Goal: Browse casually: Explore the website without a specific task or goal

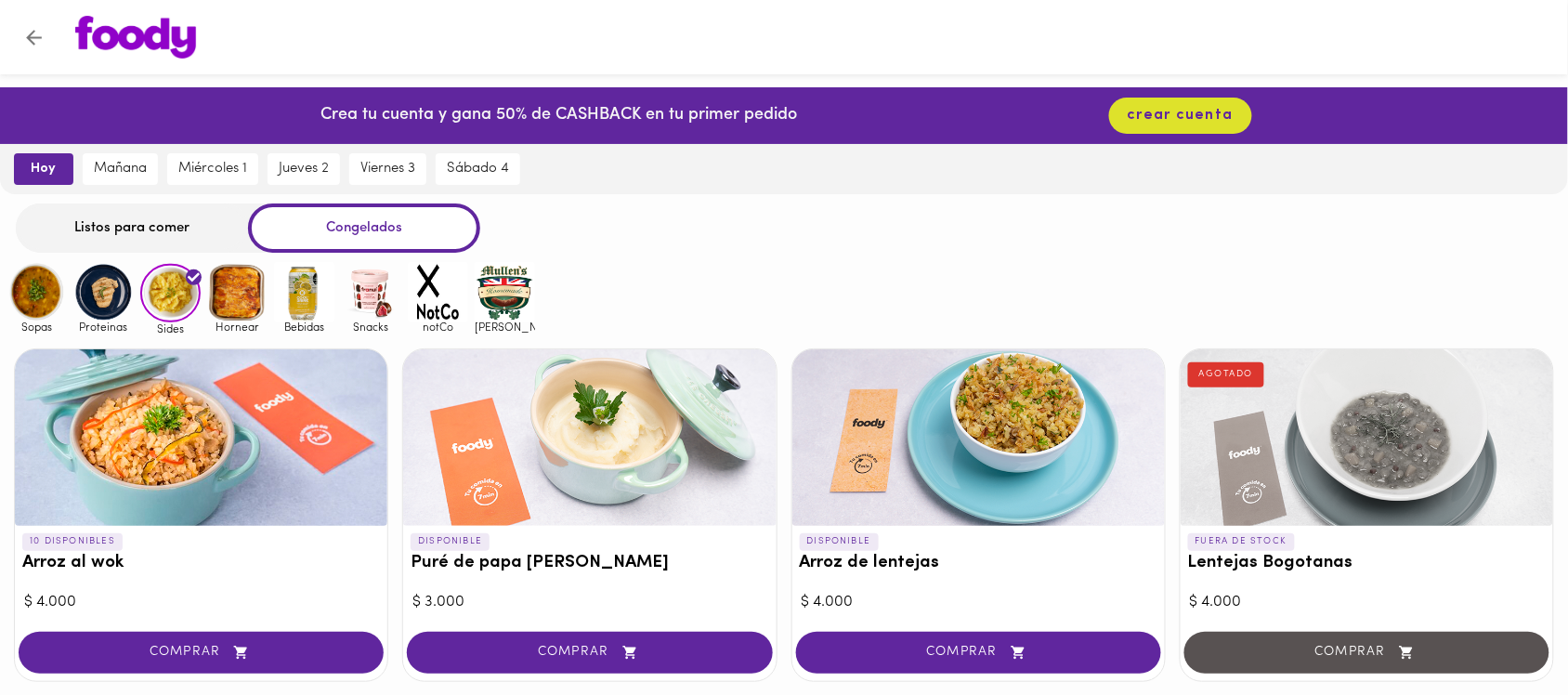
click at [42, 299] on img at bounding box center [37, 292] width 61 height 61
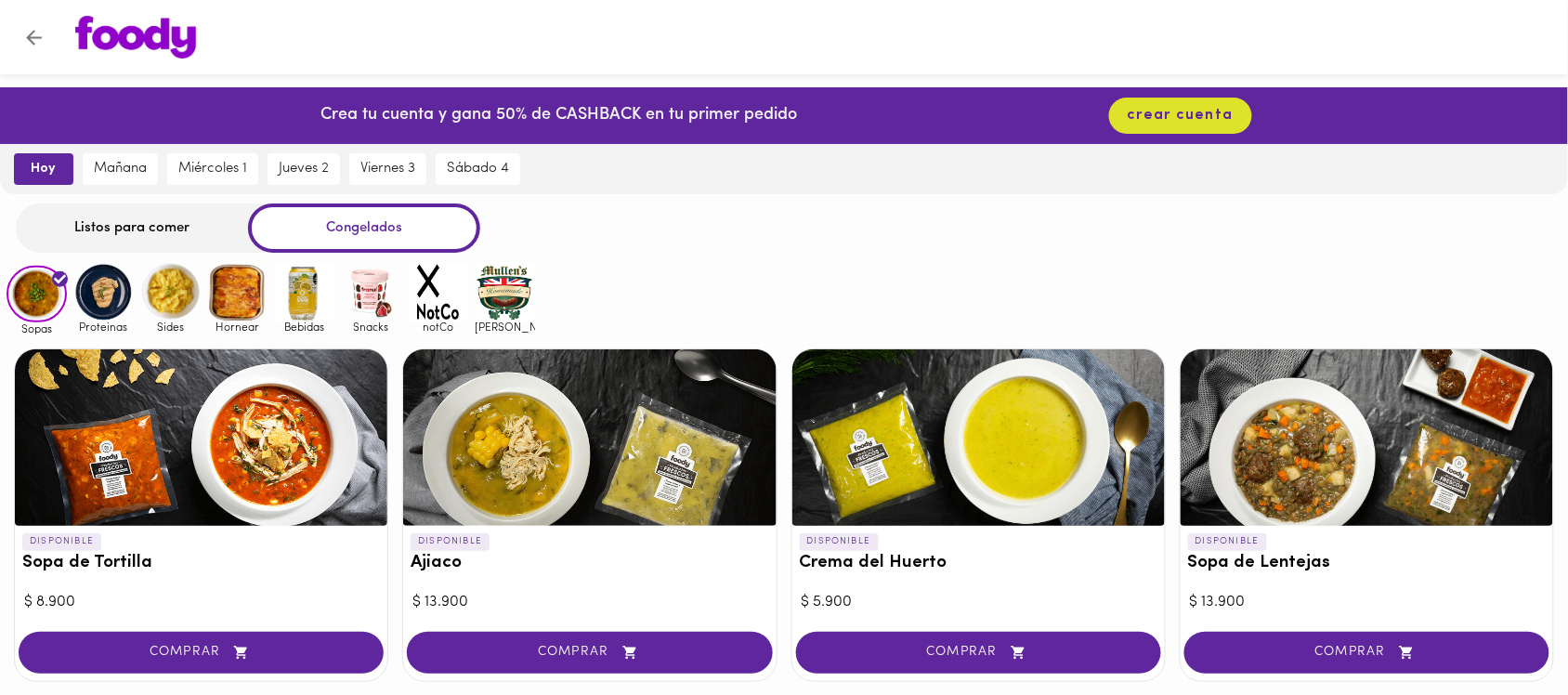
click at [112, 294] on img at bounding box center [103, 292] width 61 height 61
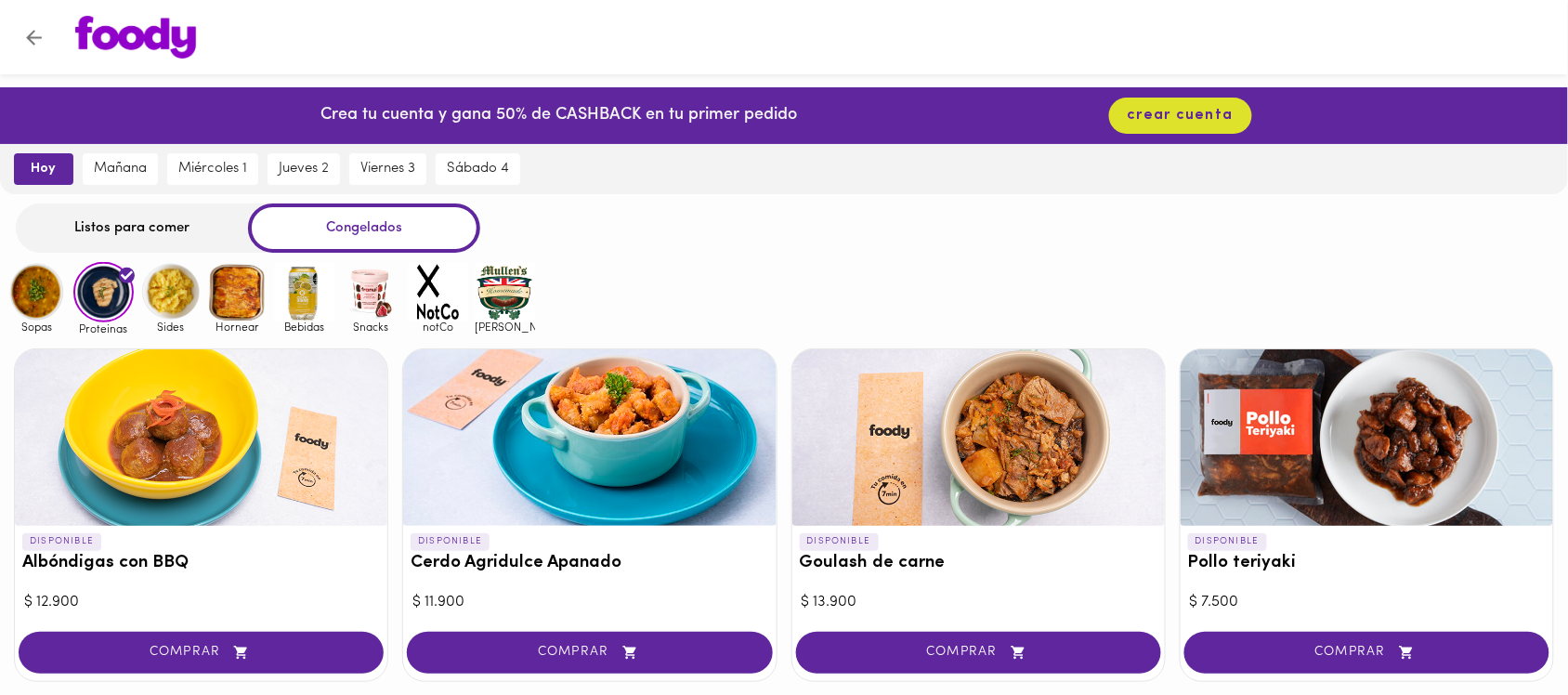
click at [192, 294] on img at bounding box center [170, 292] width 61 height 61
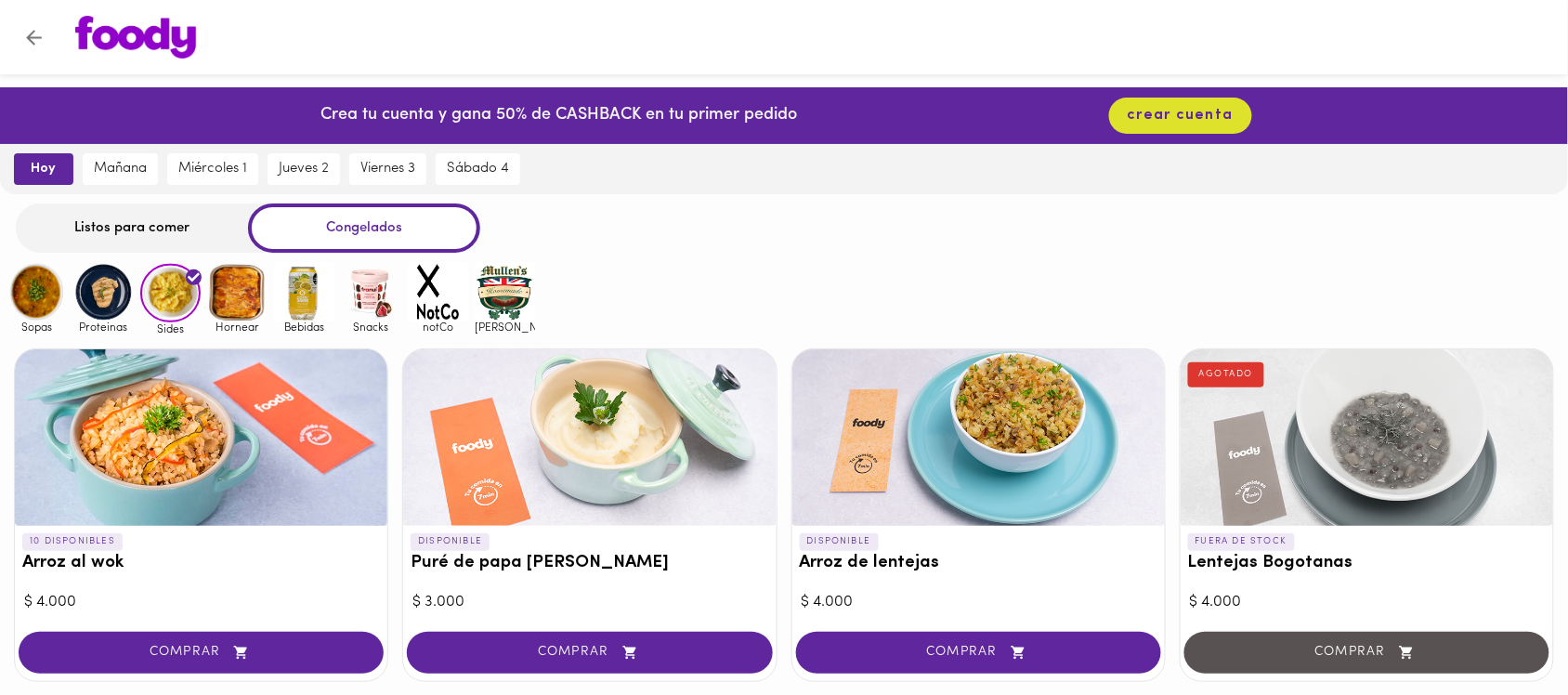
click at [247, 298] on img at bounding box center [237, 292] width 61 height 61
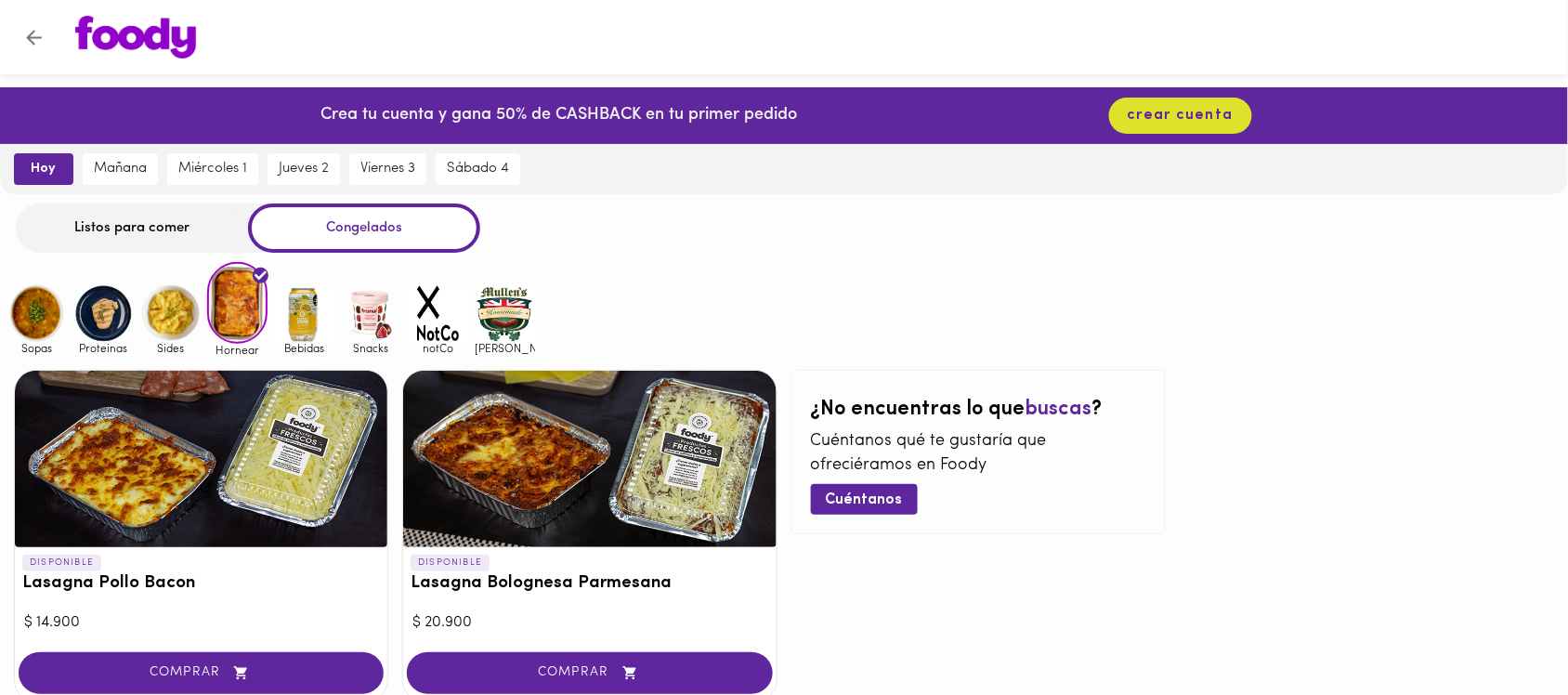
click at [311, 299] on img at bounding box center [304, 313] width 61 height 61
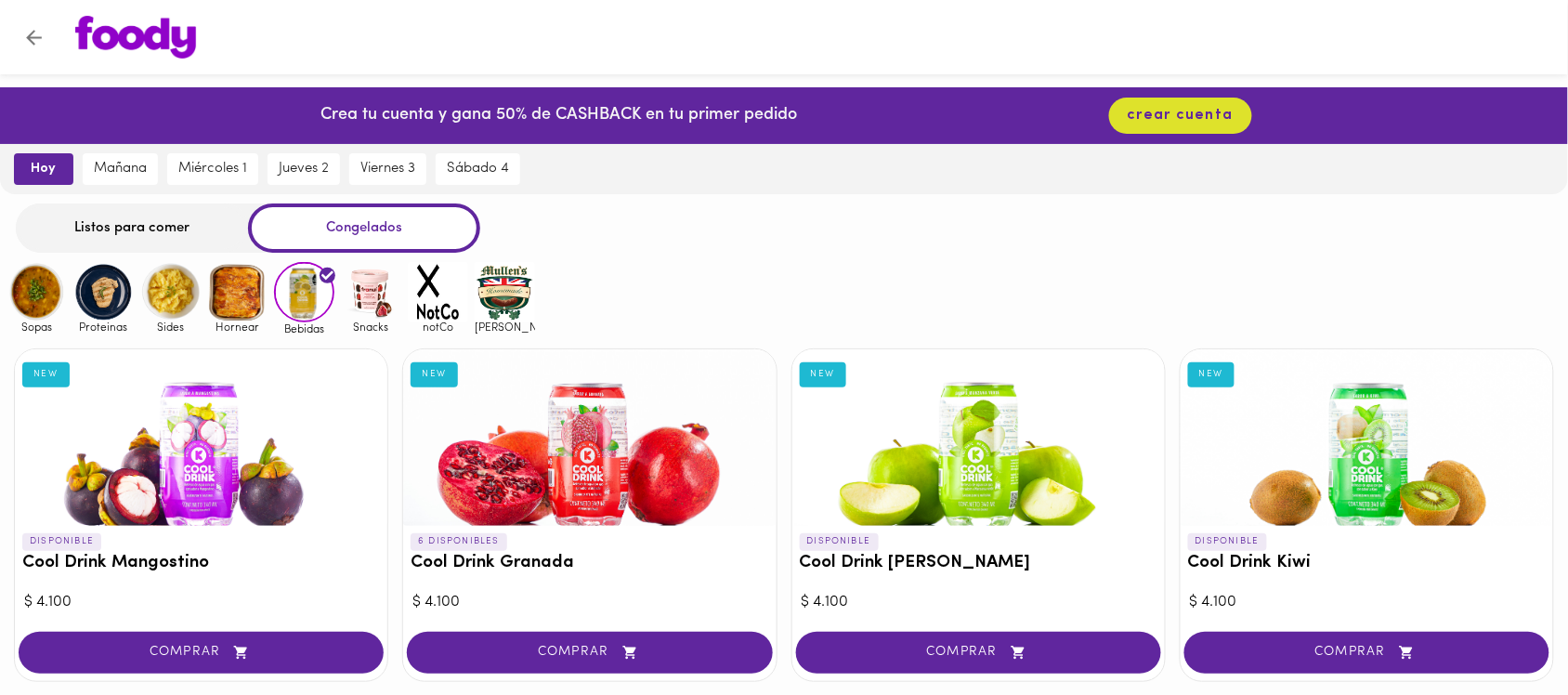
click at [365, 279] on img at bounding box center [371, 292] width 61 height 61
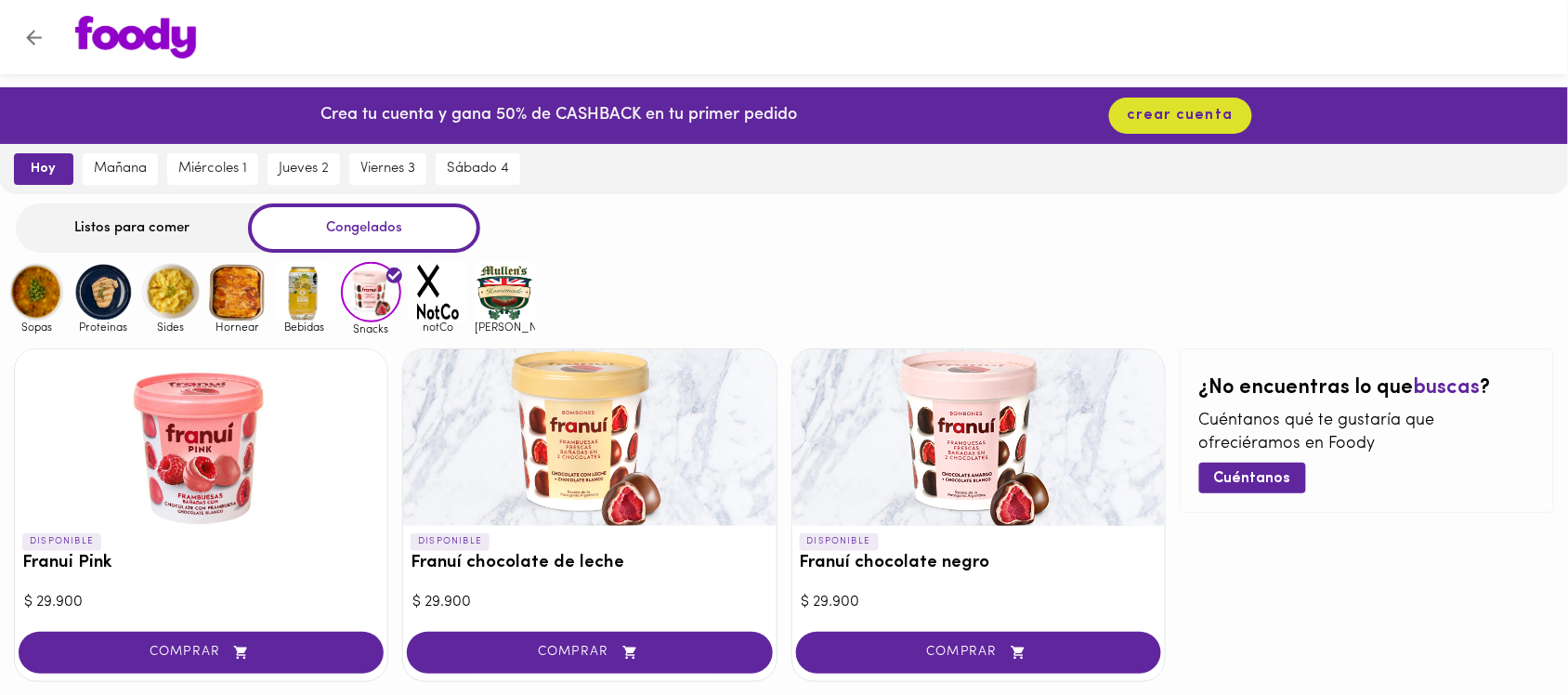
click at [35, 299] on img at bounding box center [37, 292] width 61 height 61
